Goal: Check status: Check status

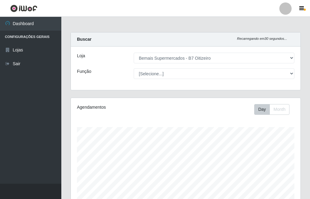
select select "411"
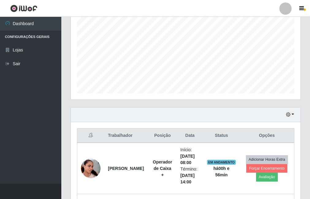
scroll to position [140, 0]
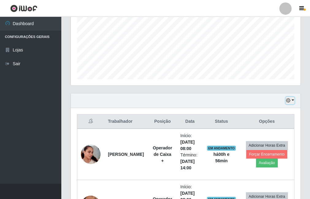
click at [288, 100] on icon "button" at bounding box center [288, 100] width 4 height 4
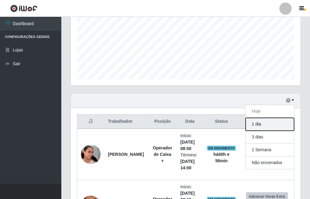
click at [260, 125] on button "1 dia" at bounding box center [270, 124] width 48 height 13
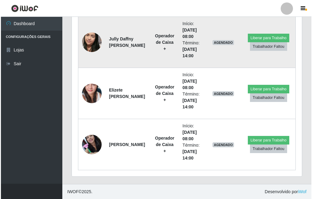
scroll to position [355, 0]
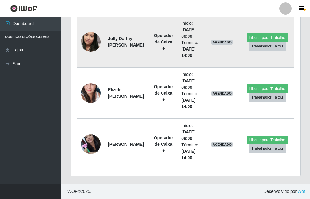
click at [87, 45] on img at bounding box center [91, 42] width 20 height 35
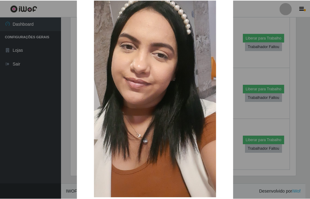
scroll to position [72, 0]
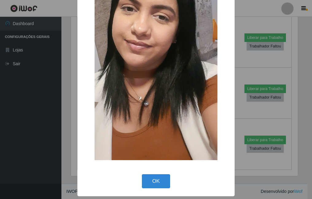
click at [152, 173] on div "× OK Cancel" at bounding box center [155, 63] width 157 height 266
drag, startPoint x: 152, startPoint y: 173, endPoint x: 155, endPoint y: 183, distance: 10.6
click at [155, 183] on button "OK" at bounding box center [156, 182] width 29 height 14
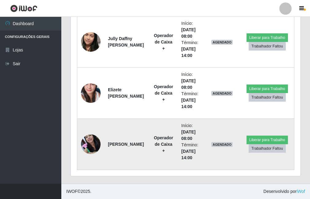
scroll to position [127, 230]
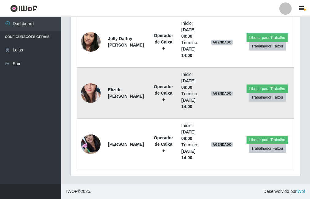
click at [86, 88] on img at bounding box center [91, 92] width 20 height 41
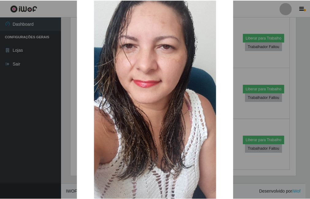
scroll to position [114, 0]
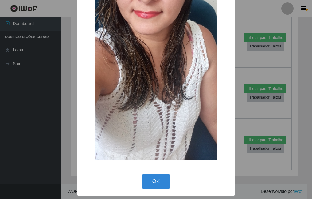
click at [148, 170] on div "× OK Cancel" at bounding box center [155, 42] width 157 height 307
click at [146, 176] on button "OK" at bounding box center [156, 182] width 29 height 14
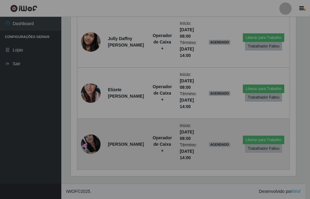
scroll to position [127, 230]
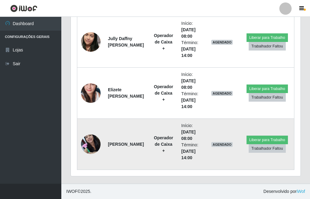
click at [88, 140] on img at bounding box center [91, 144] width 20 height 26
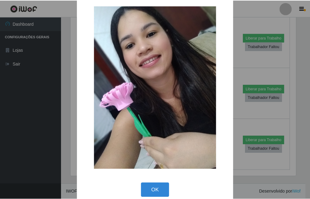
scroll to position [18, 0]
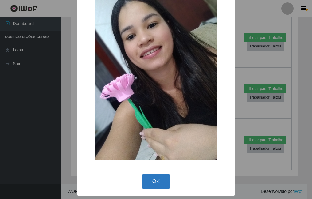
click at [149, 178] on button "OK" at bounding box center [156, 182] width 29 height 14
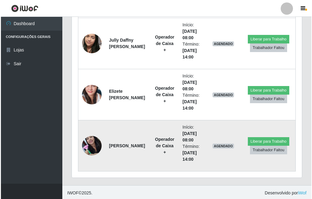
scroll to position [355, 0]
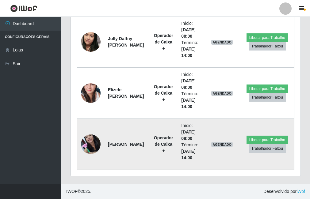
click at [78, 141] on td at bounding box center [90, 144] width 27 height 51
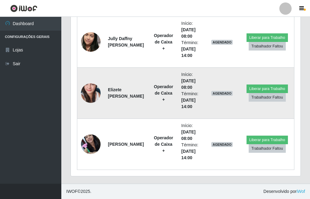
click at [92, 95] on img at bounding box center [91, 92] width 20 height 41
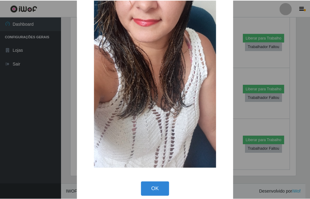
scroll to position [114, 0]
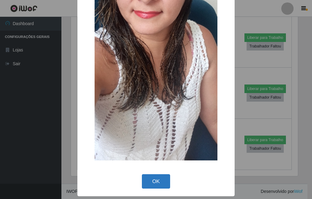
click at [146, 182] on button "OK" at bounding box center [156, 182] width 29 height 14
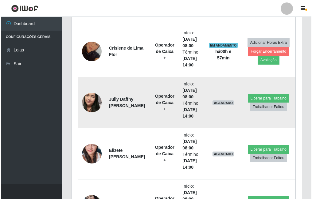
scroll to position [294, 0]
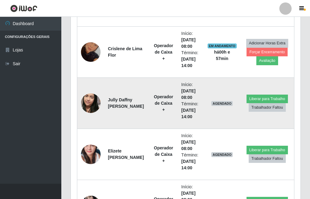
click at [97, 103] on img at bounding box center [91, 103] width 20 height 35
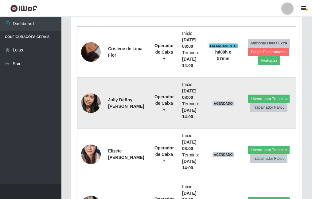
scroll to position [0, 0]
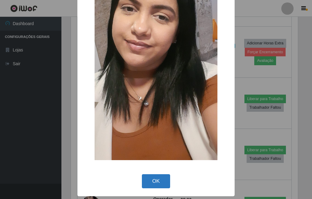
click at [155, 182] on button "OK" at bounding box center [156, 182] width 29 height 14
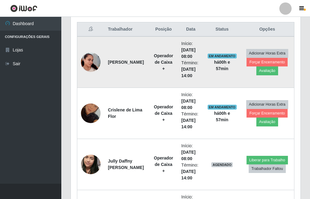
click at [93, 60] on img at bounding box center [91, 62] width 20 height 35
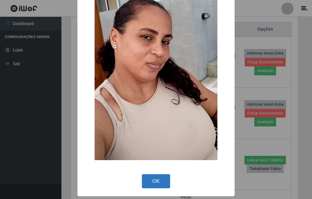
click at [143, 179] on button "OK" at bounding box center [156, 182] width 29 height 14
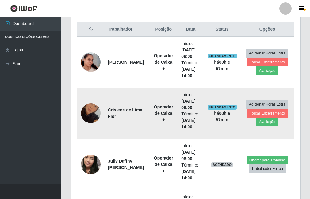
click at [90, 114] on img at bounding box center [91, 113] width 20 height 35
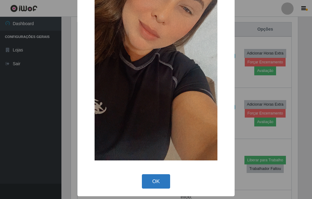
click at [151, 182] on button "OK" at bounding box center [156, 182] width 29 height 14
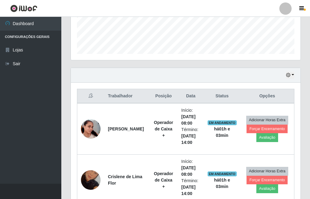
scroll to position [184, 0]
